Goal: Task Accomplishment & Management: Manage account settings

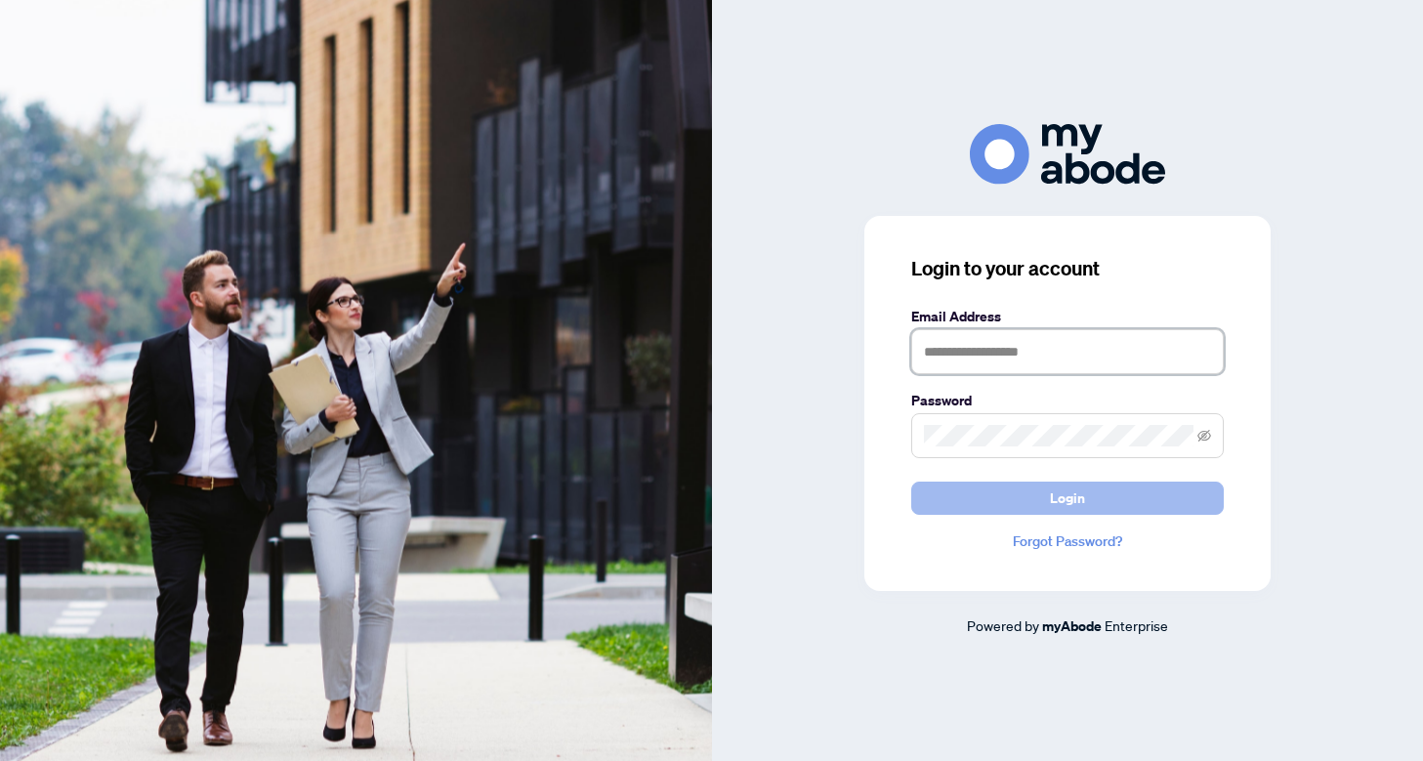
type input "**********"
click at [1081, 505] on span "Login" at bounding box center [1067, 498] width 35 height 31
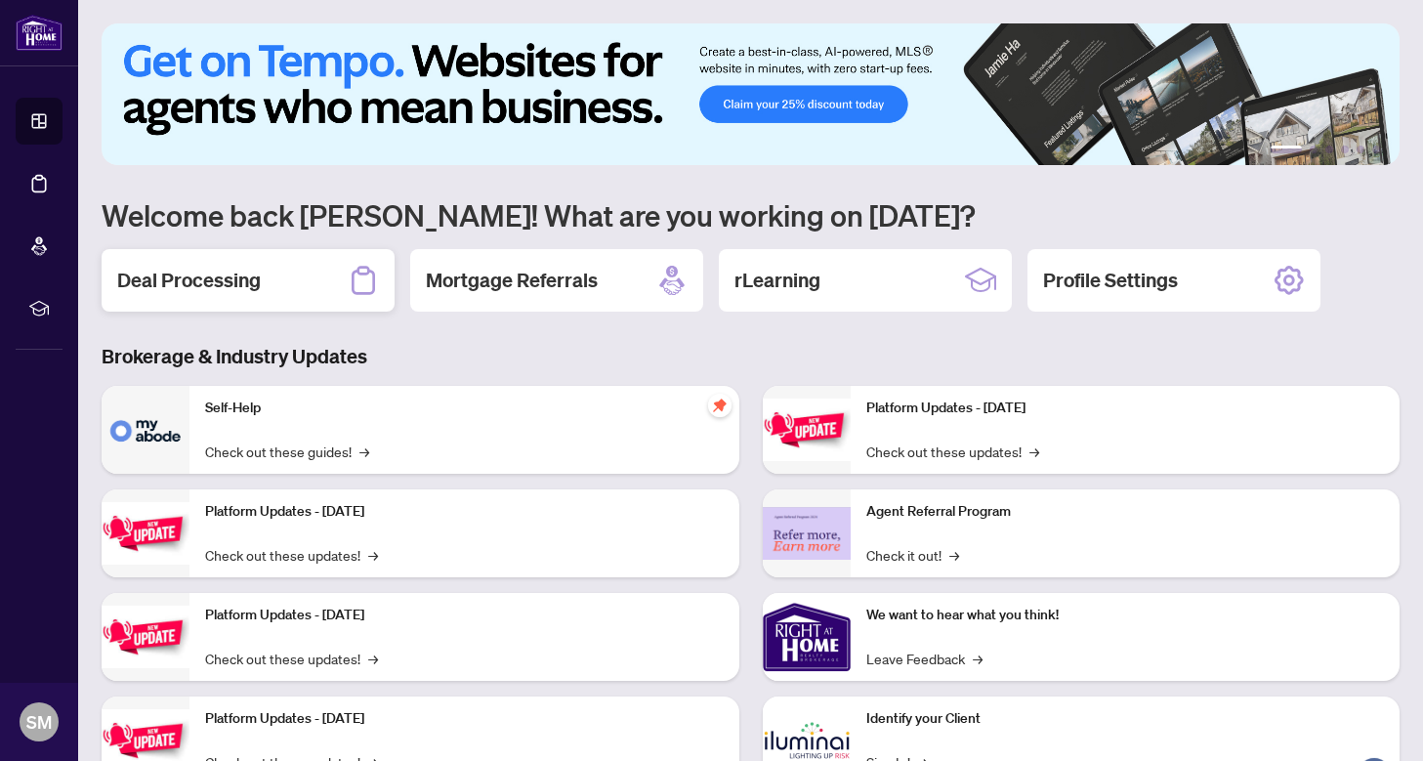
click at [248, 283] on h2 "Deal Processing" at bounding box center [189, 280] width 144 height 27
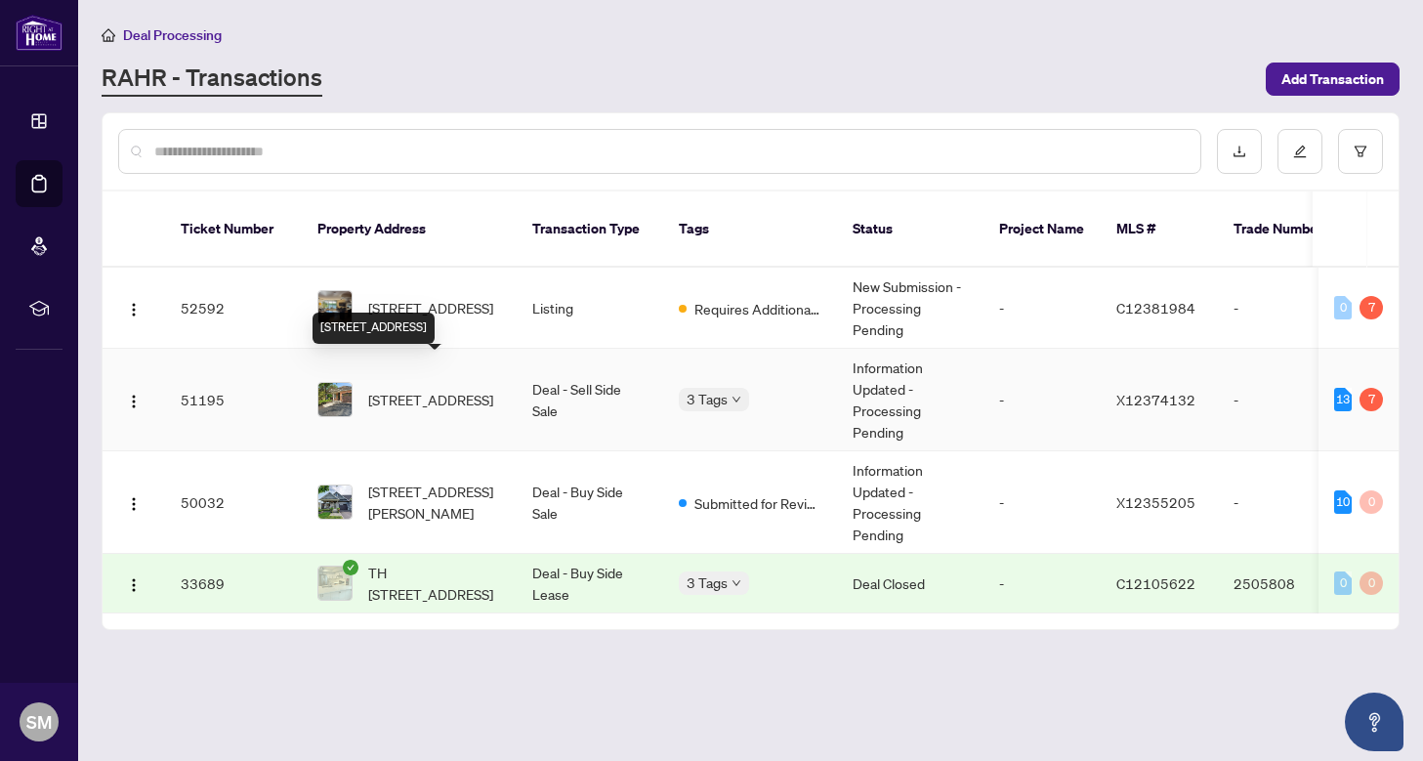
click at [427, 389] on span "3981 Honeysuckle Cres, Lincoln, Ontario L0R 2C0, Canada" at bounding box center [430, 399] width 125 height 21
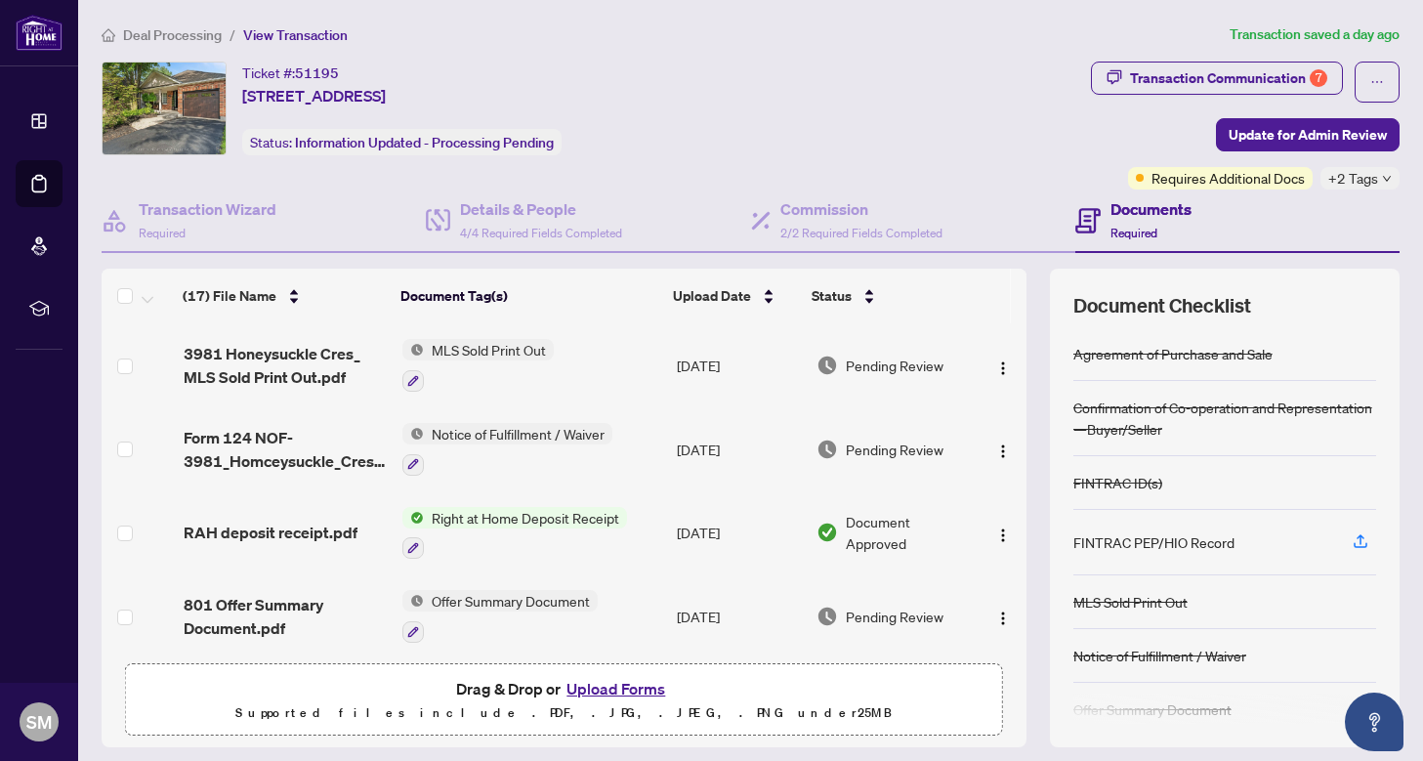
click at [180, 37] on span "Deal Processing" at bounding box center [172, 35] width 99 height 18
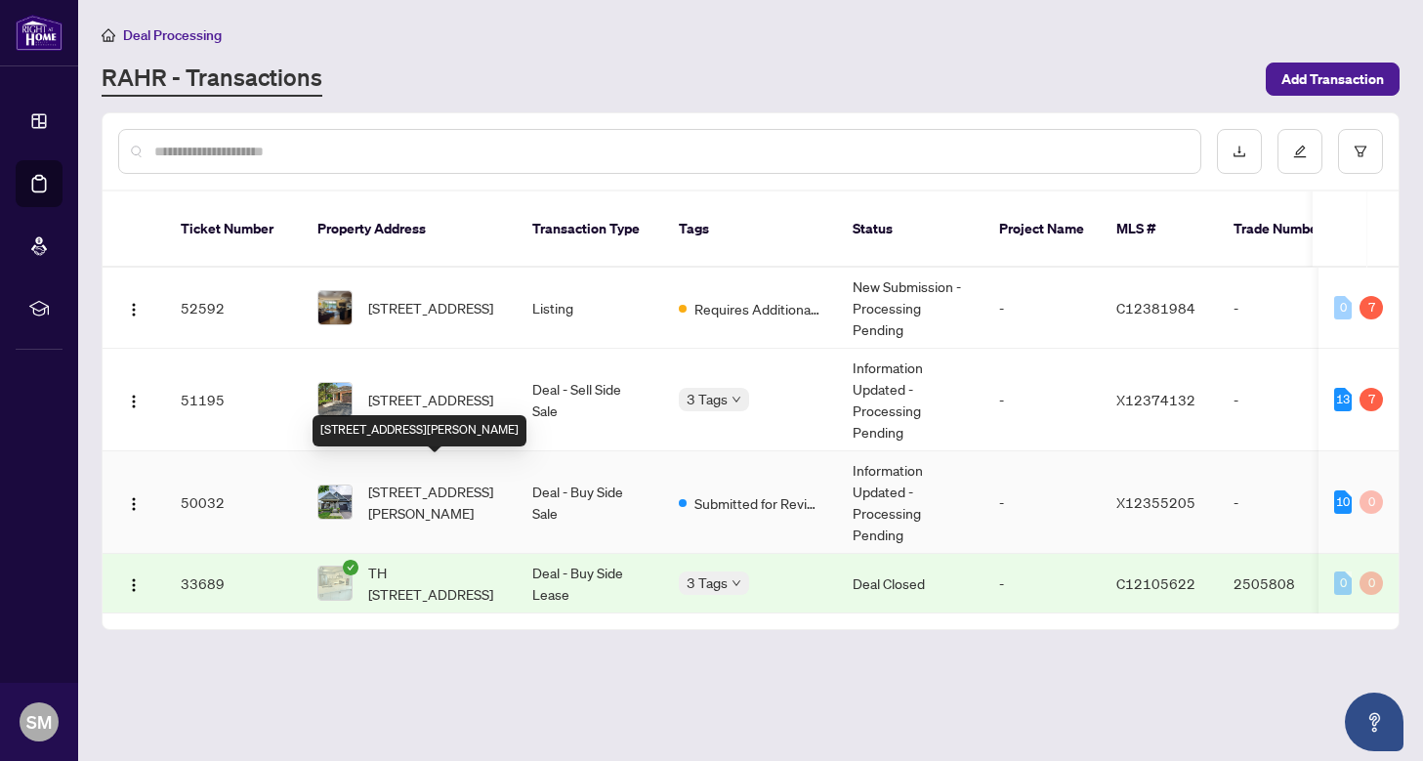
click at [446, 481] on span "25 Pierpoint Dr, Niagara-on-the-Lake, Ontario L0S 1J0, Canada" at bounding box center [434, 502] width 133 height 43
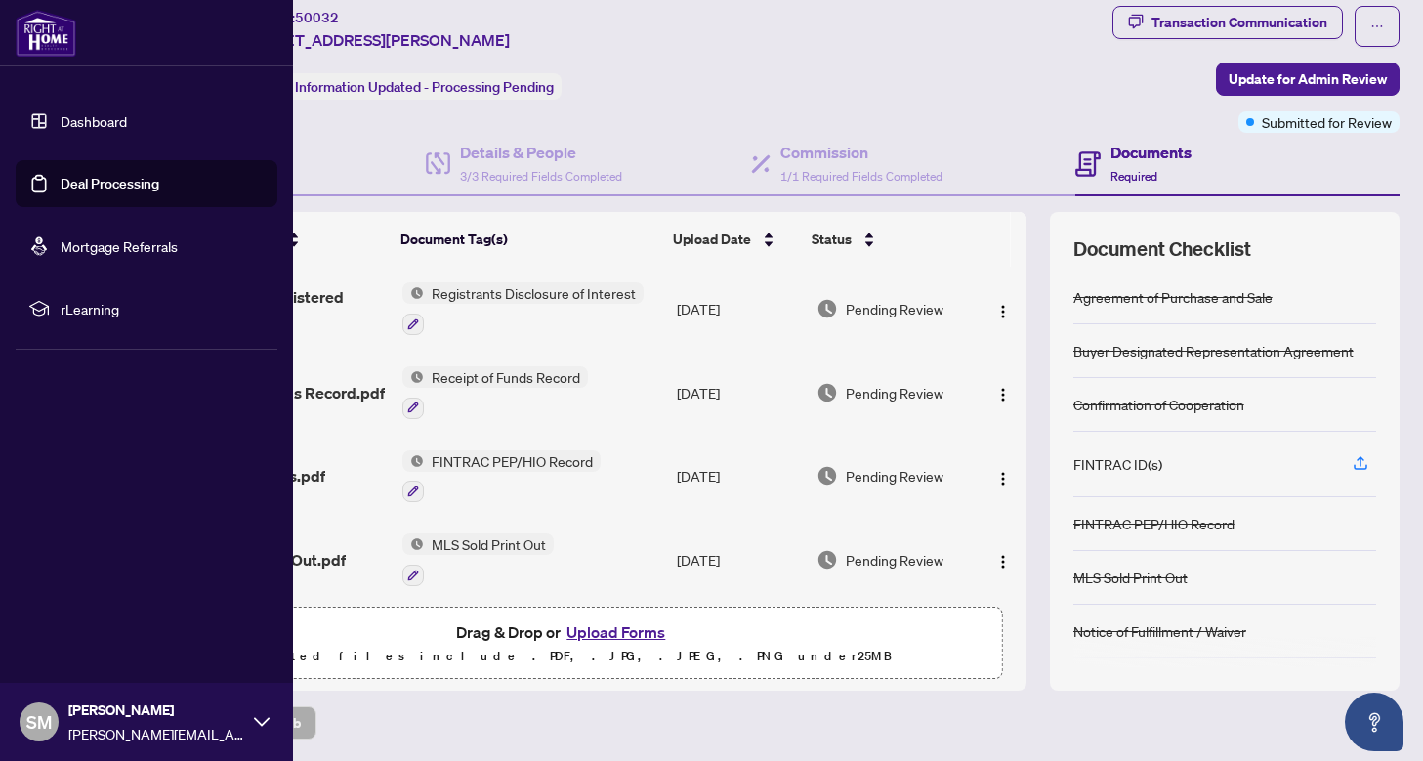
click at [61, 175] on link "Deal Processing" at bounding box center [110, 184] width 99 height 18
